Goal: Find contact information: Find contact information

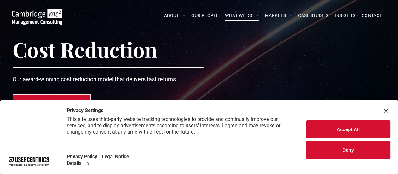
click at [354, 153] on button "Deny" at bounding box center [348, 150] width 85 height 18
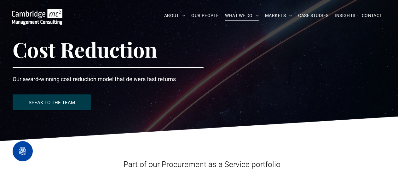
click at [62, 103] on p "SPEAK TO THE TEAM" at bounding box center [52, 103] width 46 height 6
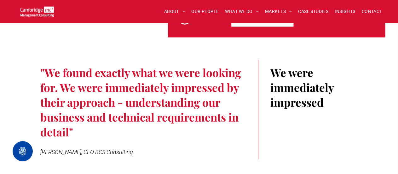
scroll to position [1507, 0]
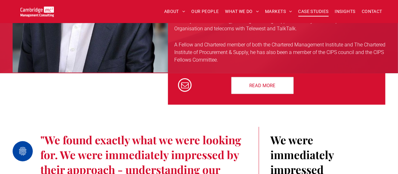
click at [306, 11] on span "CASE STUDIES" at bounding box center [314, 12] width 30 height 10
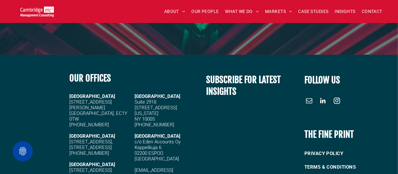
scroll to position [1766, 0]
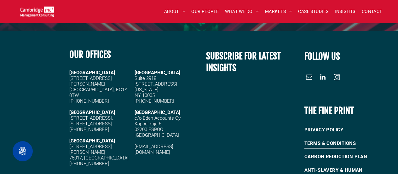
click at [335, 144] on span "TERMS & CONDITIONS" at bounding box center [330, 143] width 51 height 10
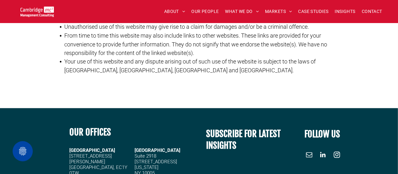
scroll to position [338, 0]
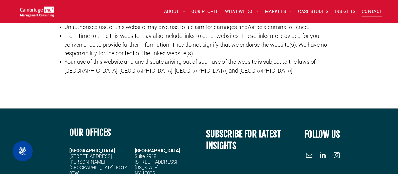
click at [376, 14] on span "CONTACT" at bounding box center [372, 12] width 20 height 10
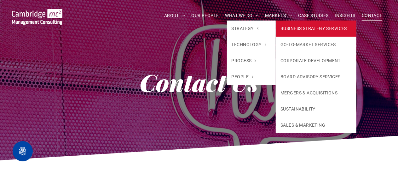
click at [287, 32] on link "BUSINESS STRATEGY SERVICES" at bounding box center [316, 28] width 81 height 16
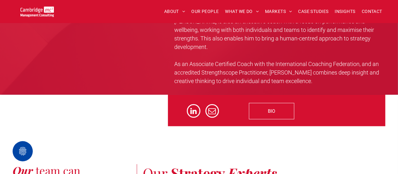
scroll to position [1167, 0]
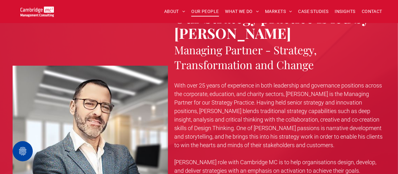
click at [206, 10] on span "OUR PEOPLE" at bounding box center [204, 12] width 27 height 10
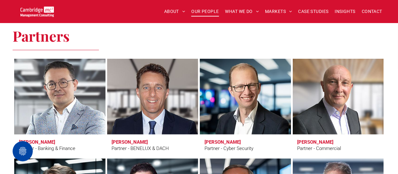
scroll to position [1356, 0]
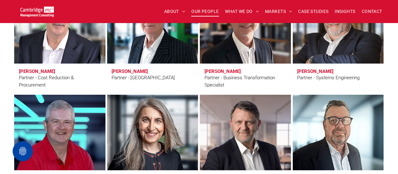
scroll to position [1545, 0]
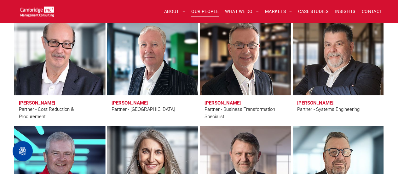
click at [35, 103] on h3 "Simon Jones" at bounding box center [37, 103] width 36 height 6
click at [48, 67] on link at bounding box center [59, 57] width 97 height 80
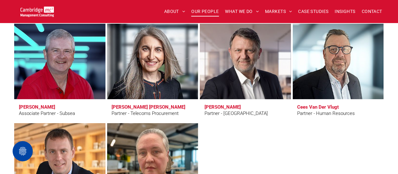
scroll to position [1640, 0]
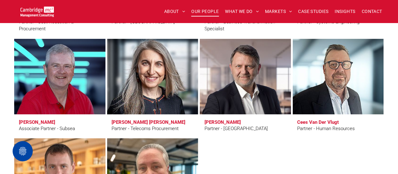
click at [152, 90] on link at bounding box center [152, 77] width 97 height 80
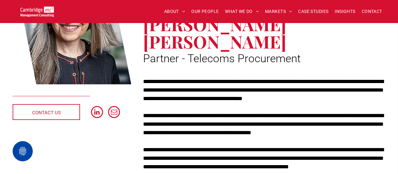
scroll to position [126, 0]
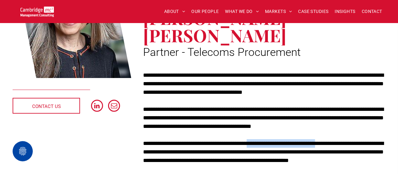
drag, startPoint x: 251, startPoint y: 125, endPoint x: 339, endPoint y: 124, distance: 88.0
click at [339, 139] on p "**********" at bounding box center [264, 152] width 243 height 26
copy p "**********"
